Goal: Find specific page/section: Find specific page/section

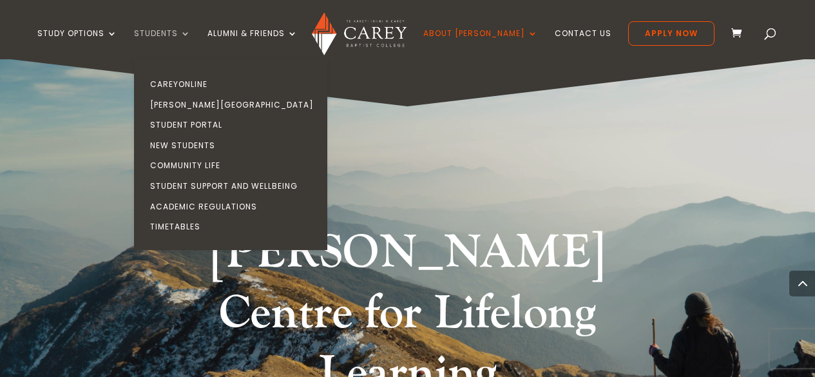
scroll to position [1478, 0]
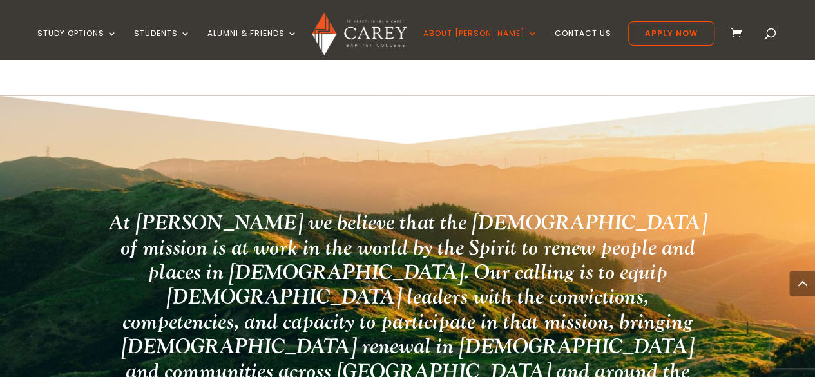
click at [771, 36] on span at bounding box center [771, 36] width 0 height 0
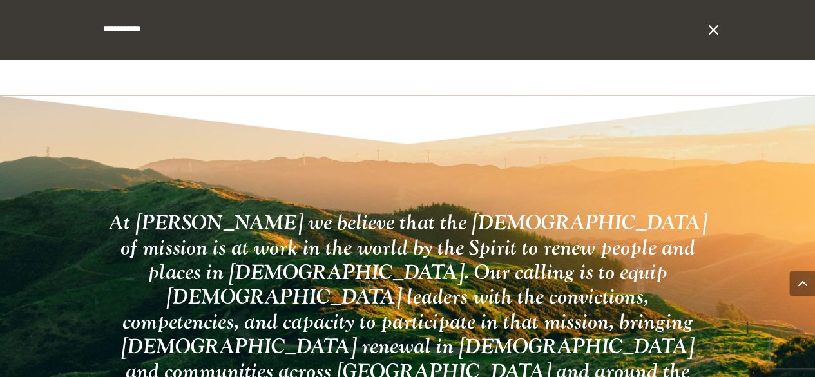
type input "**********"
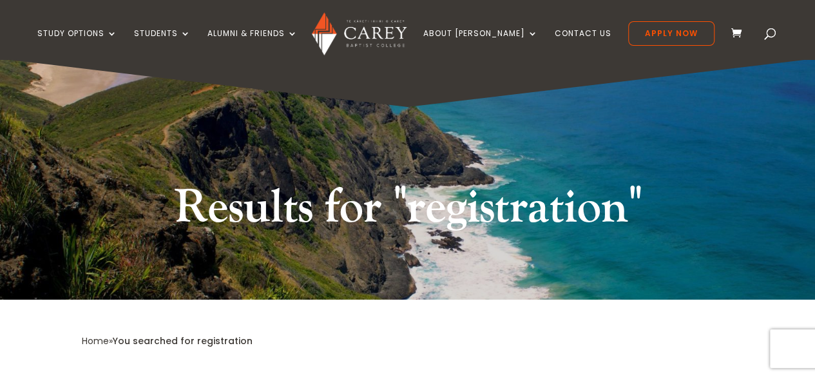
click at [292, 206] on h1 "Results for "registration"" at bounding box center [407, 211] width 483 height 67
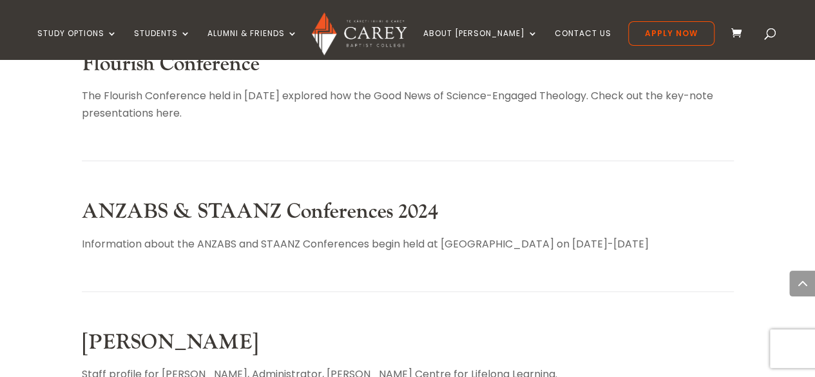
scroll to position [660, 0]
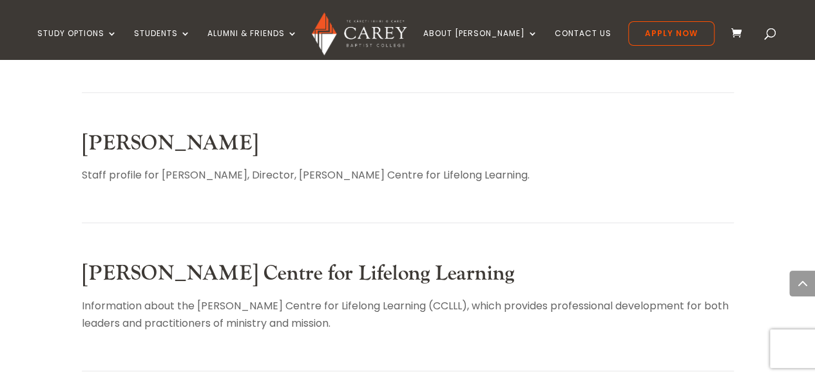
click at [170, 141] on link "Dr Glenn Melville" at bounding box center [170, 143] width 177 height 26
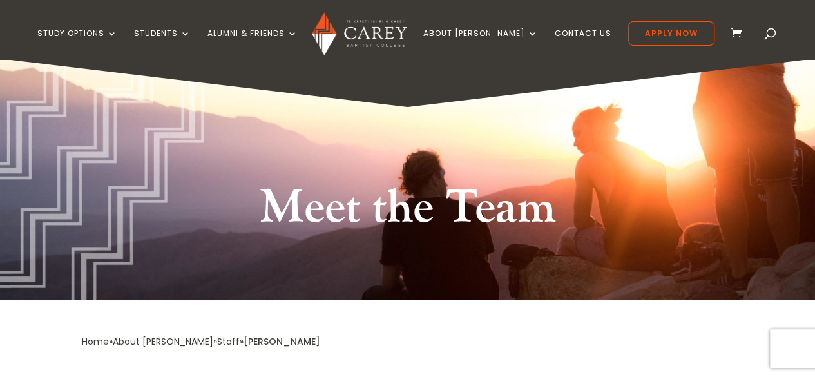
click at [368, 239] on h1 "Meet the Team" at bounding box center [408, 211] width 342 height 67
